Goal: Use online tool/utility: Utilize a website feature to perform a specific function

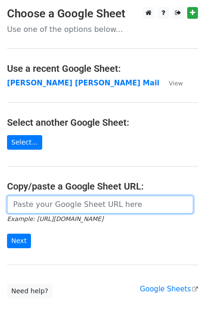
click at [24, 208] on input "url" at bounding box center [100, 204] width 186 height 18
type input "[URL][DOMAIN_NAME]"
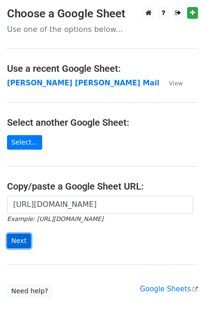
click at [14, 235] on input "Next" at bounding box center [19, 240] width 24 height 15
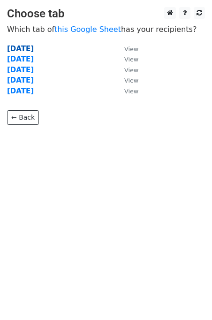
click at [21, 50] on strong "Monday" at bounding box center [20, 49] width 27 height 8
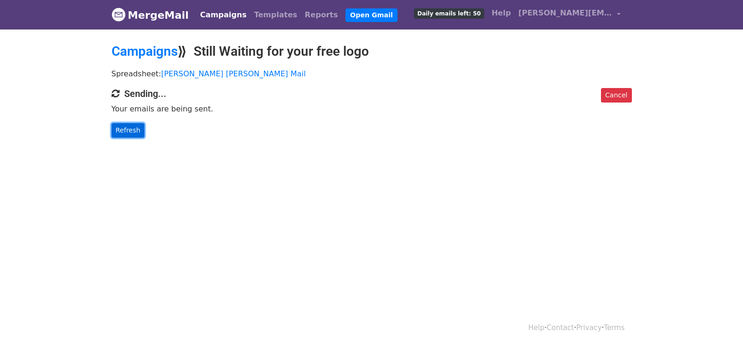
click at [131, 126] on link "Refresh" at bounding box center [128, 130] width 33 height 15
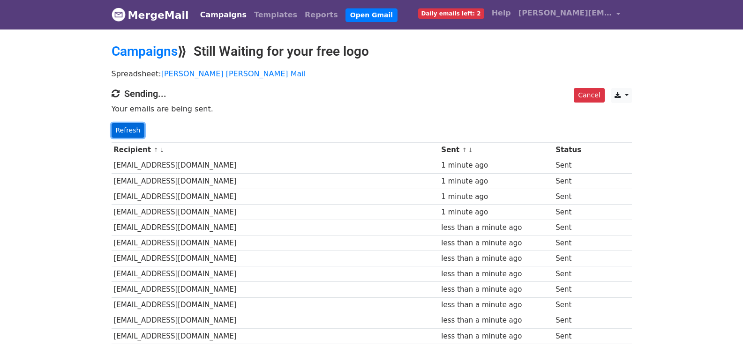
click at [134, 130] on link "Refresh" at bounding box center [128, 130] width 33 height 15
